Goal: Task Accomplishment & Management: Manage account settings

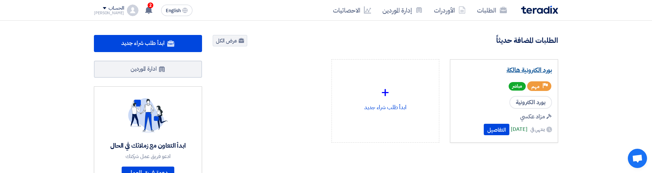
click at [524, 70] on link "بورد الكترونية هالكة" at bounding box center [504, 70] width 96 height 7
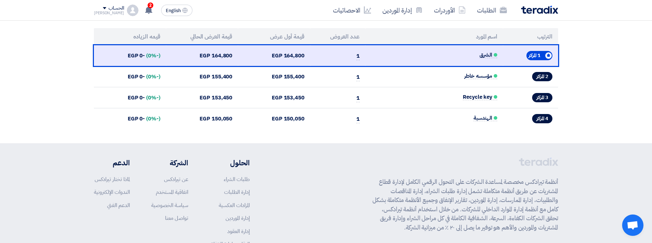
scroll to position [340, 0]
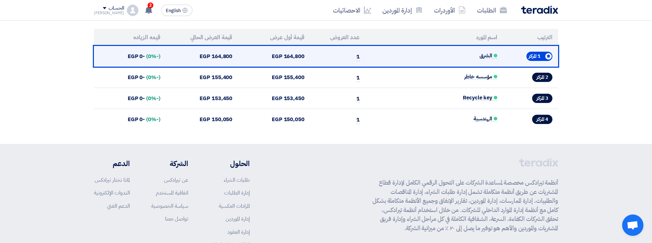
click at [488, 51] on td "الشرق" at bounding box center [434, 56] width 138 height 21
click at [480, 56] on span "الشرق" at bounding box center [489, 56] width 18 height 6
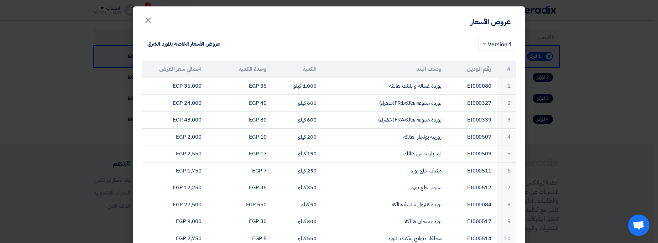
click at [580, 77] on modal-container "عروض الأسعار × × 1 Version عروض الأسعار الخاصة بالمورد الشرق # رقم الموديل وصف …" at bounding box center [329, 121] width 658 height 243
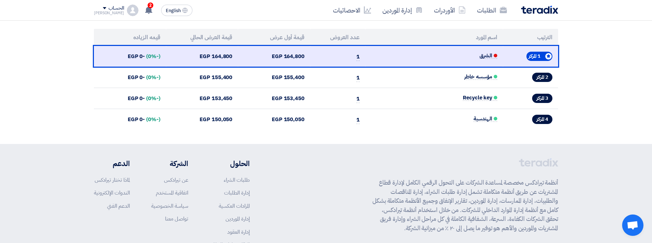
scroll to position [0, 0]
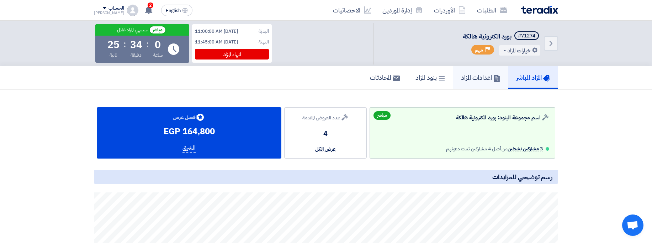
click at [479, 81] on h5 "اعدادات المزاد" at bounding box center [481, 77] width 40 height 8
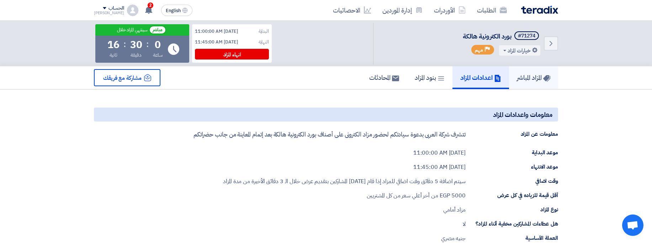
click at [534, 74] on h5 "المزاد المباشر" at bounding box center [533, 77] width 33 height 8
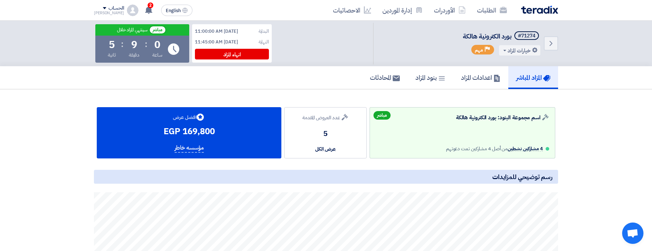
scroll to position [2, 0]
